Goal: Task Accomplishment & Management: Manage account settings

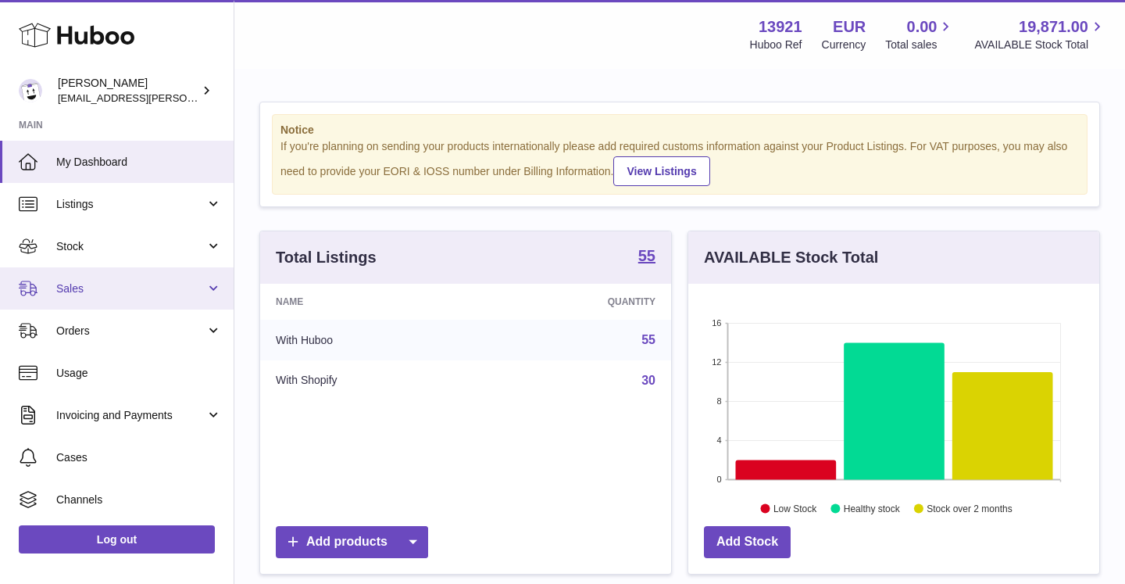
scroll to position [244, 411]
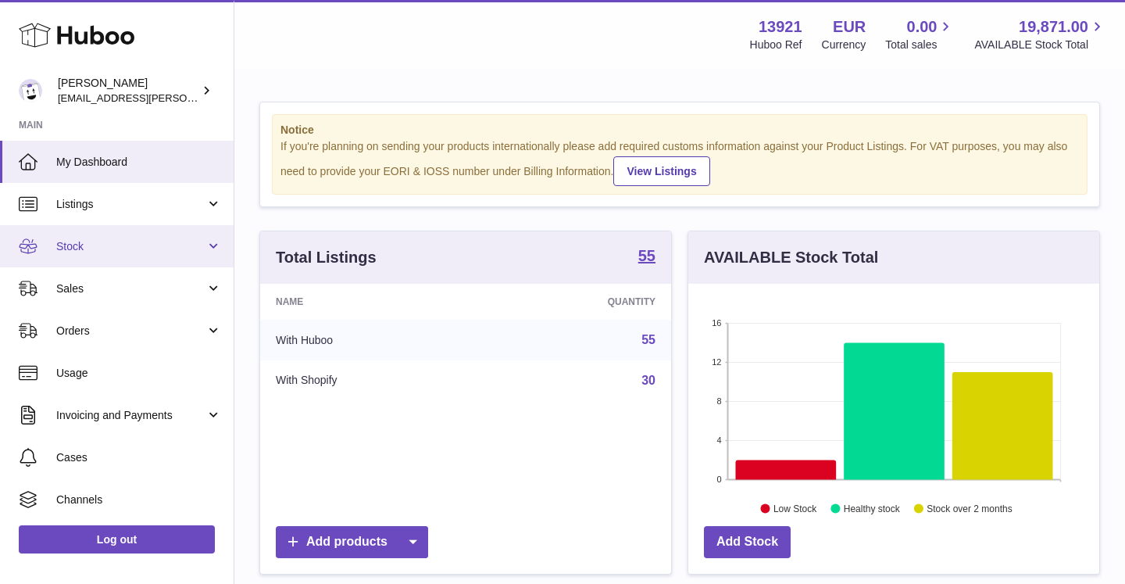
click at [91, 250] on span "Stock" at bounding box center [130, 246] width 149 height 15
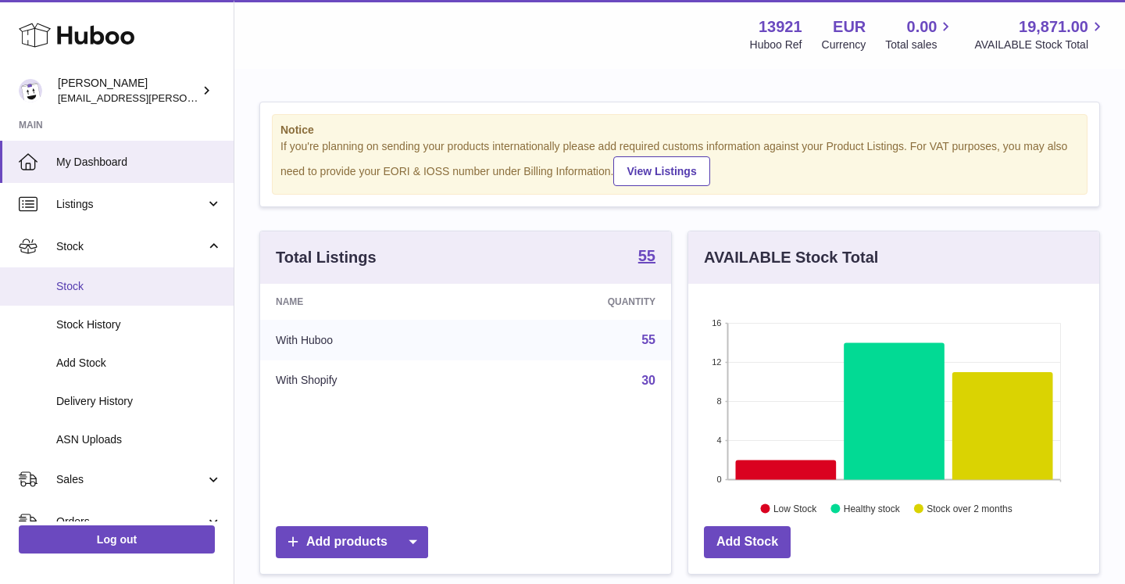
click at [79, 288] on span "Stock" at bounding box center [139, 286] width 166 height 15
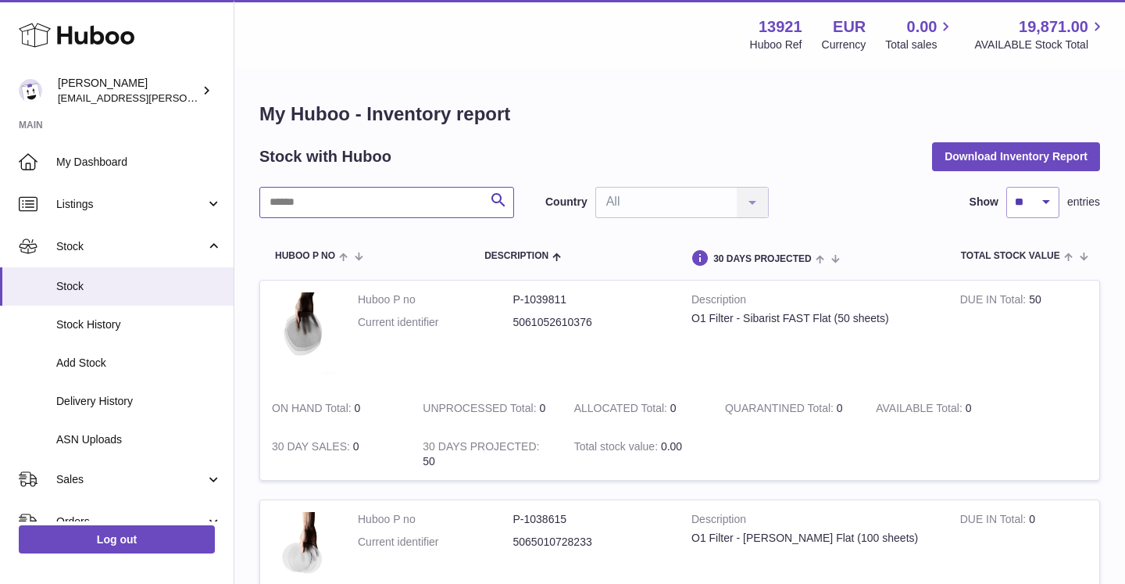
click at [335, 206] on input "text" at bounding box center [386, 202] width 255 height 31
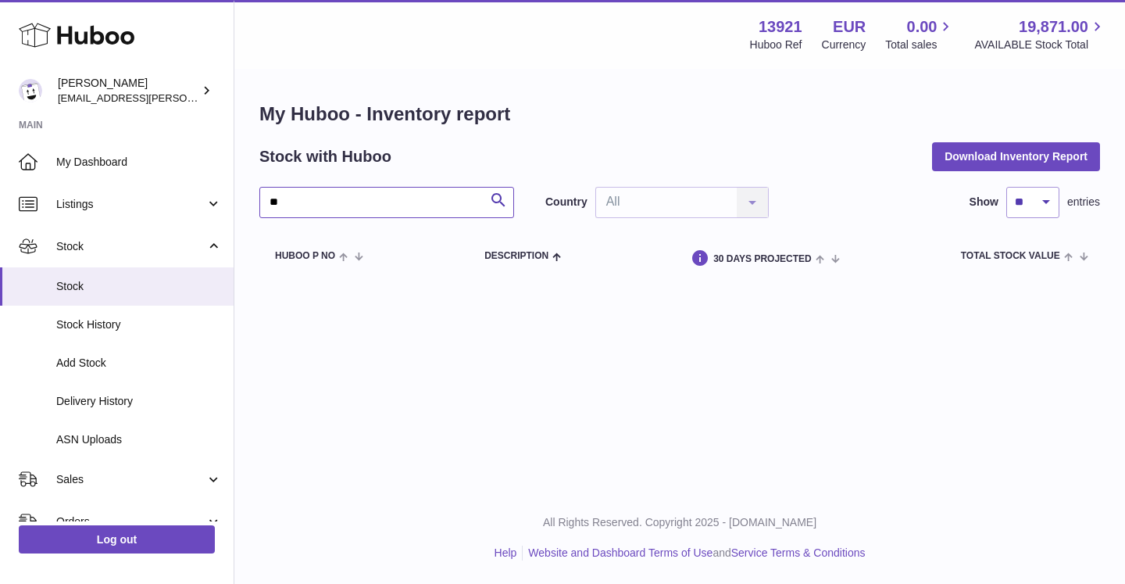
type input "*"
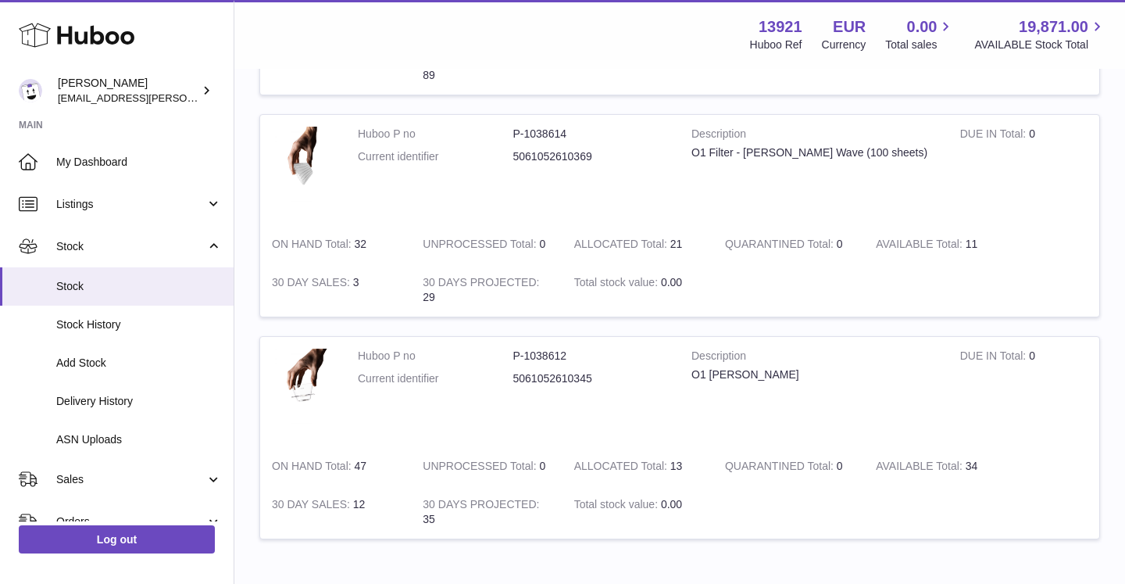
scroll to position [647, 0]
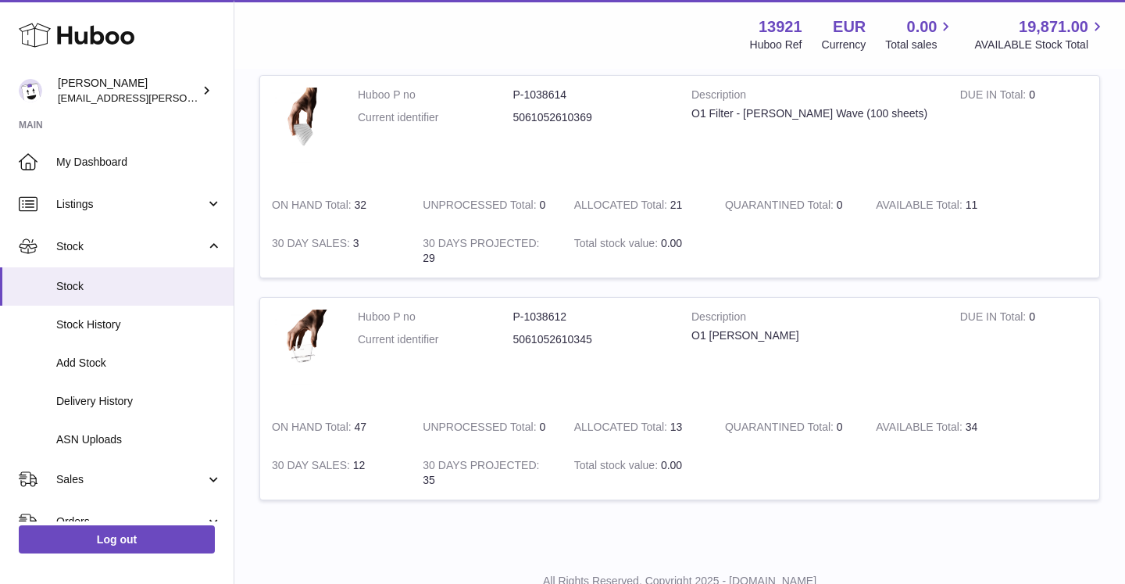
type input "**"
